Goal: Navigation & Orientation: Find specific page/section

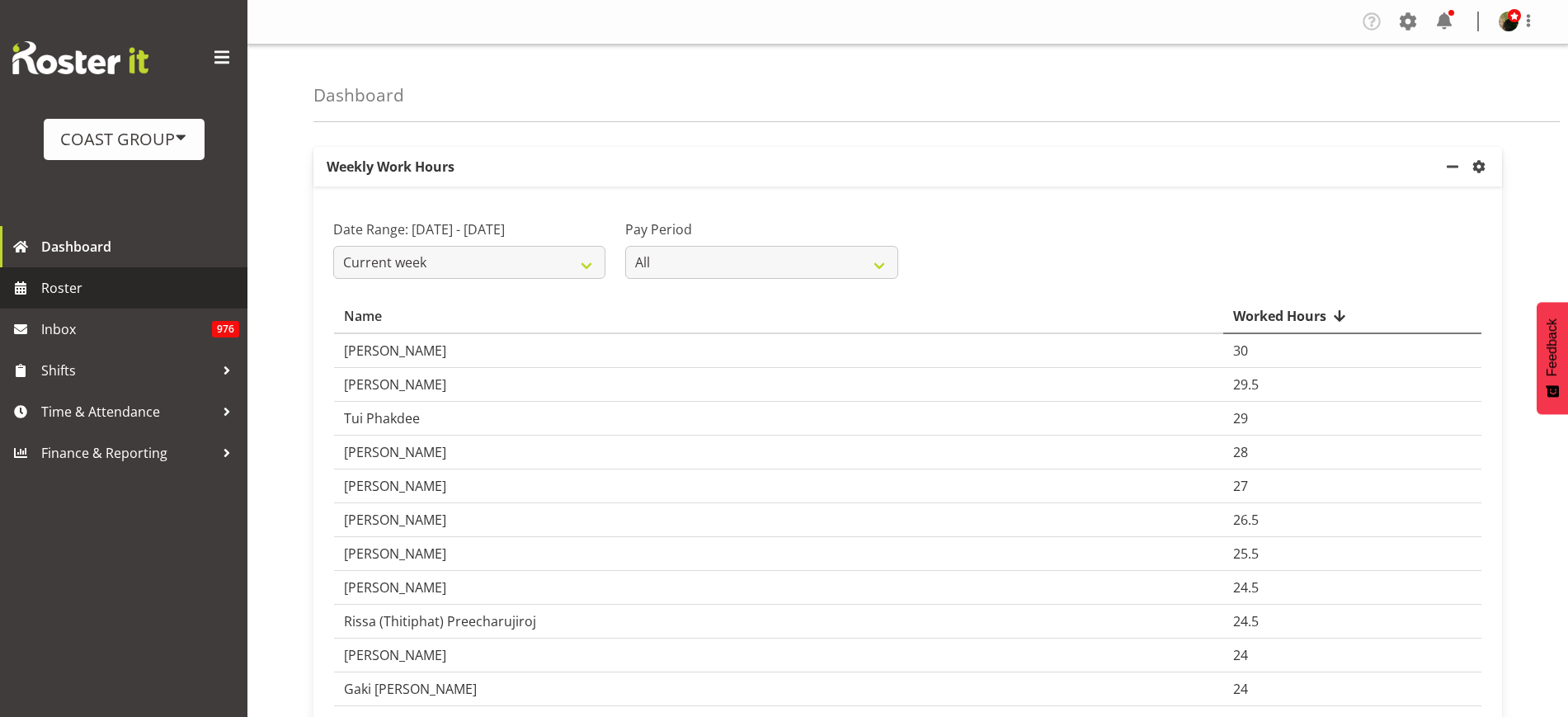
click at [76, 292] on span "Roster" at bounding box center [140, 288] width 198 height 24
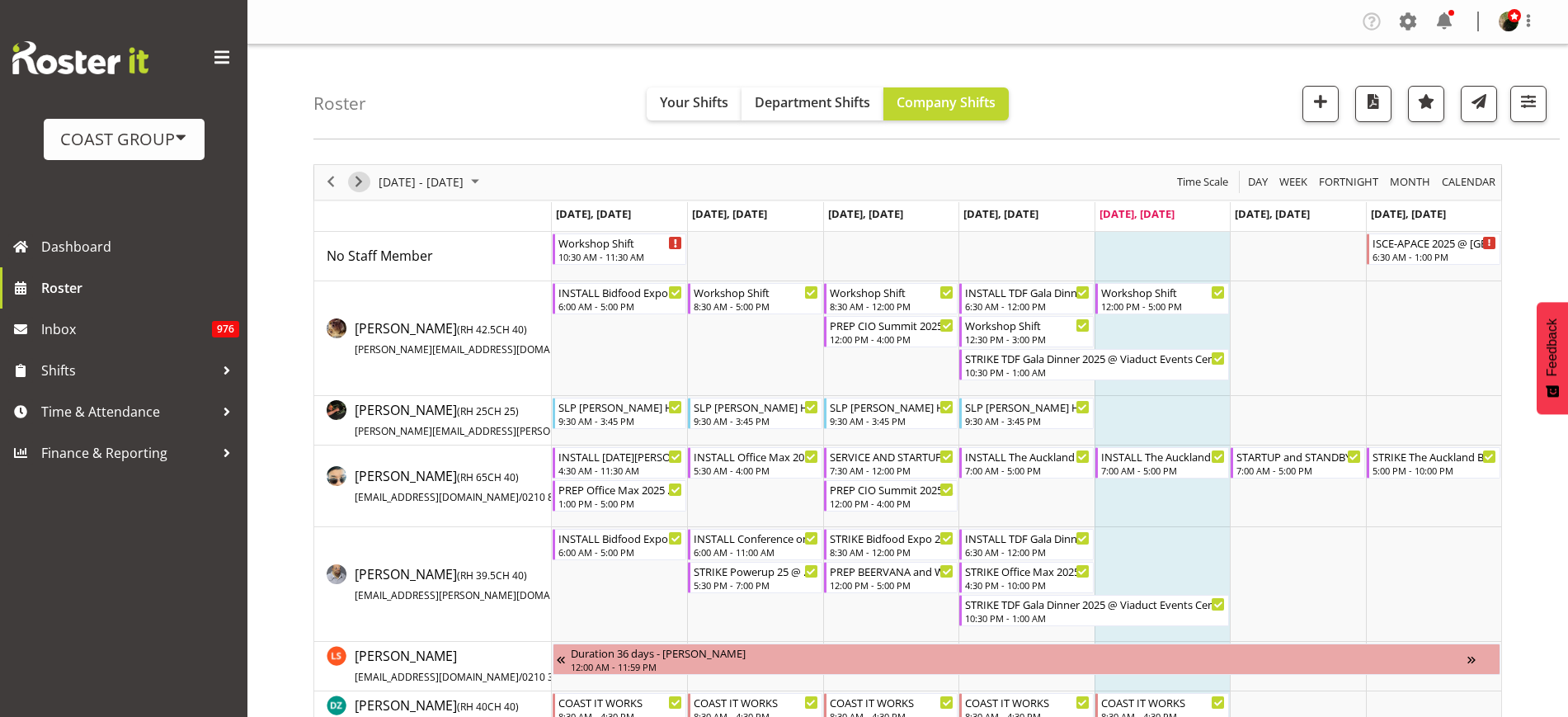
click at [356, 183] on span "Next" at bounding box center [359, 183] width 20 height 21
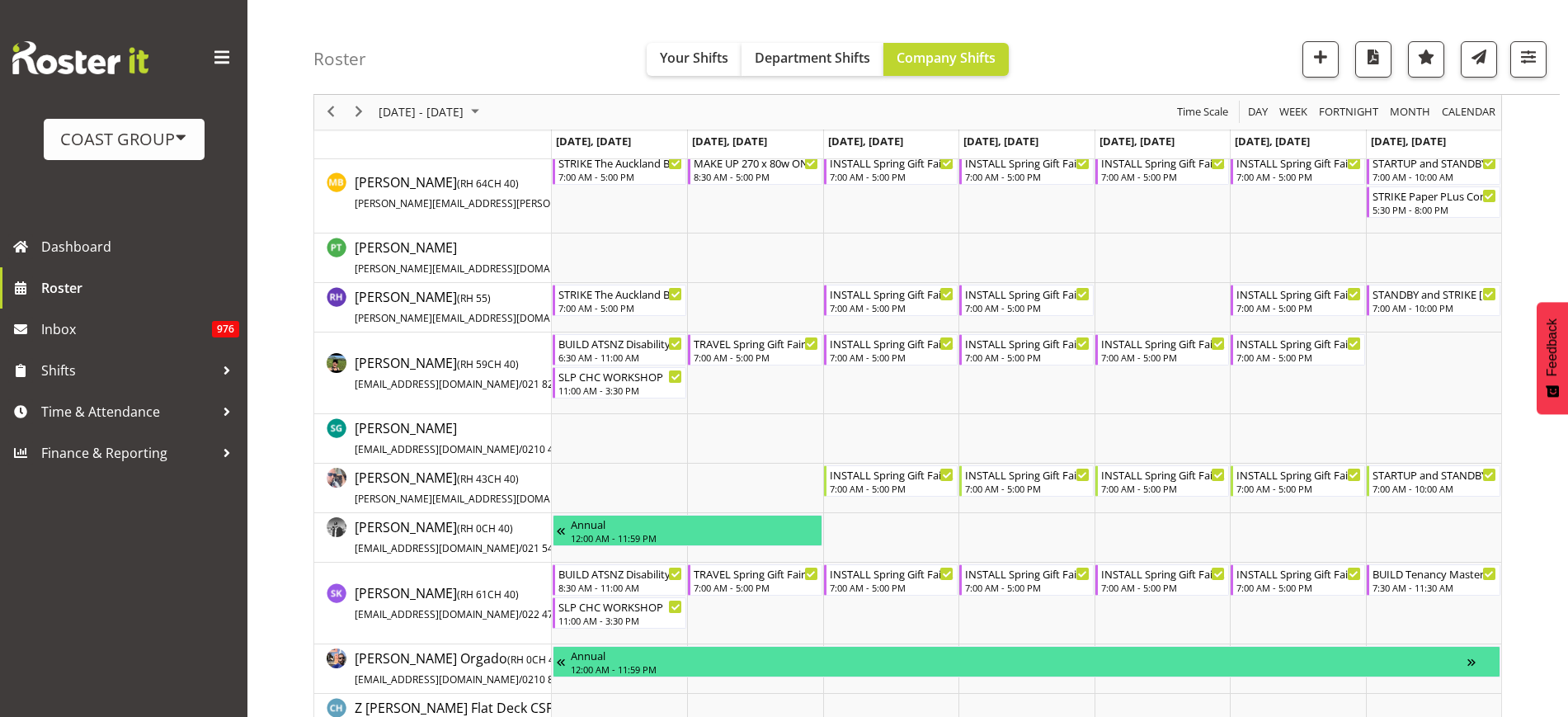
scroll to position [1421, 0]
